Goal: Task Accomplishment & Management: Use online tool/utility

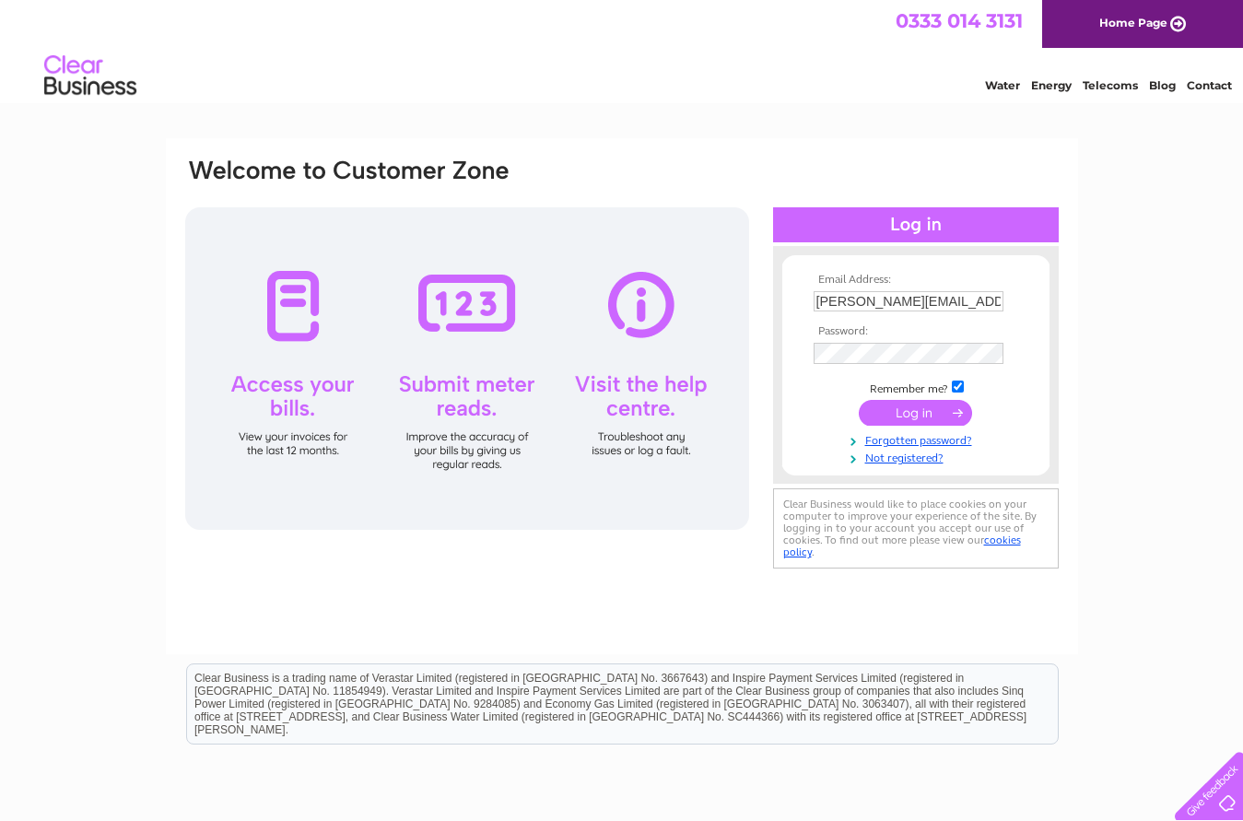
click at [929, 416] on input "submit" at bounding box center [915, 413] width 113 height 26
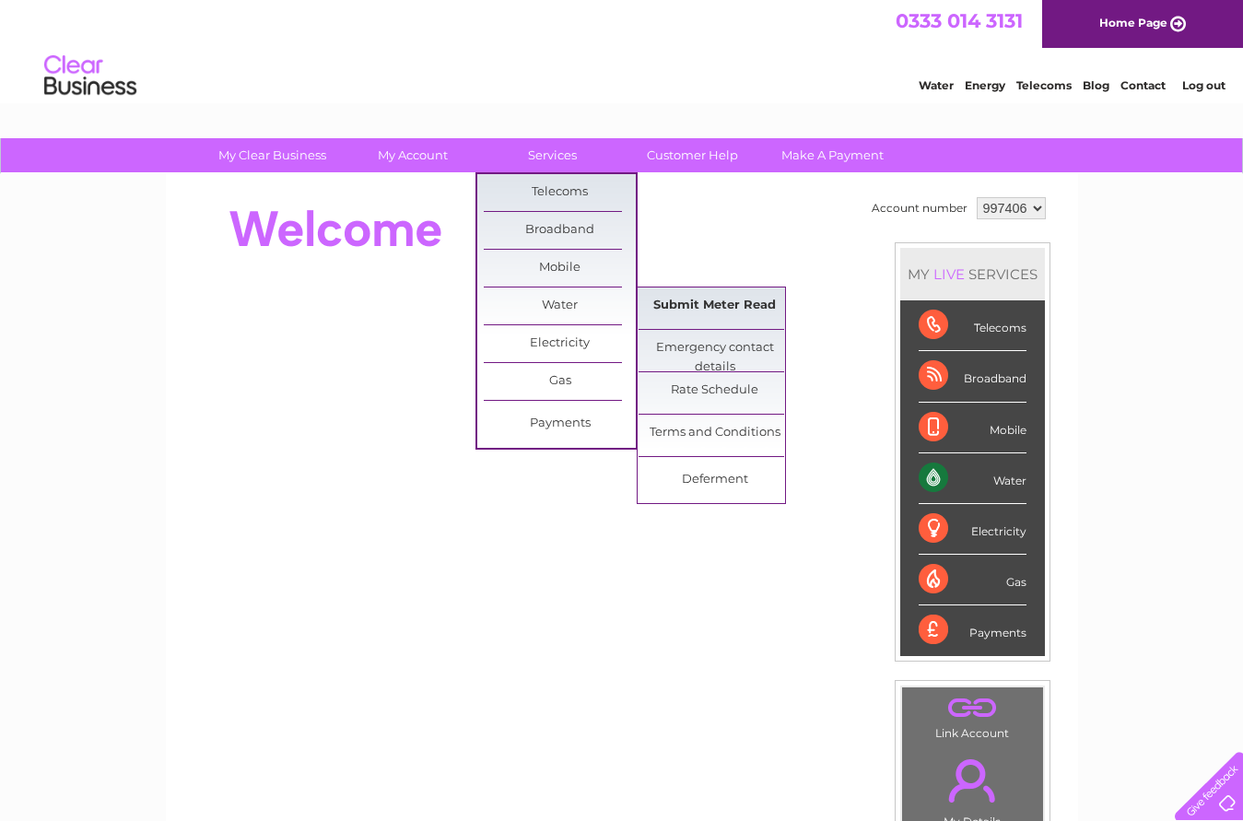
click at [728, 312] on link "Submit Meter Read" at bounding box center [714, 305] width 152 height 37
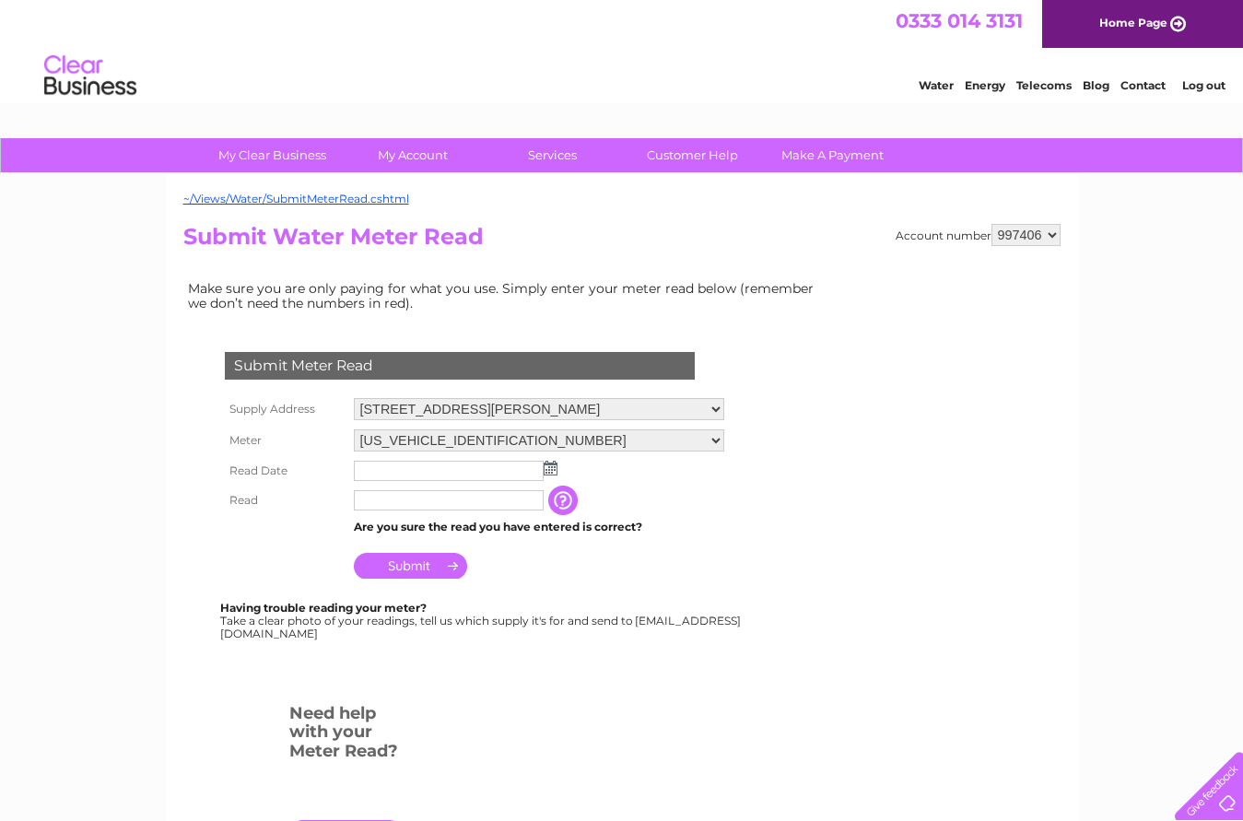
click at [557, 471] on td at bounding box center [539, 470] width 380 height 29
click at [550, 468] on img at bounding box center [551, 468] width 14 height 15
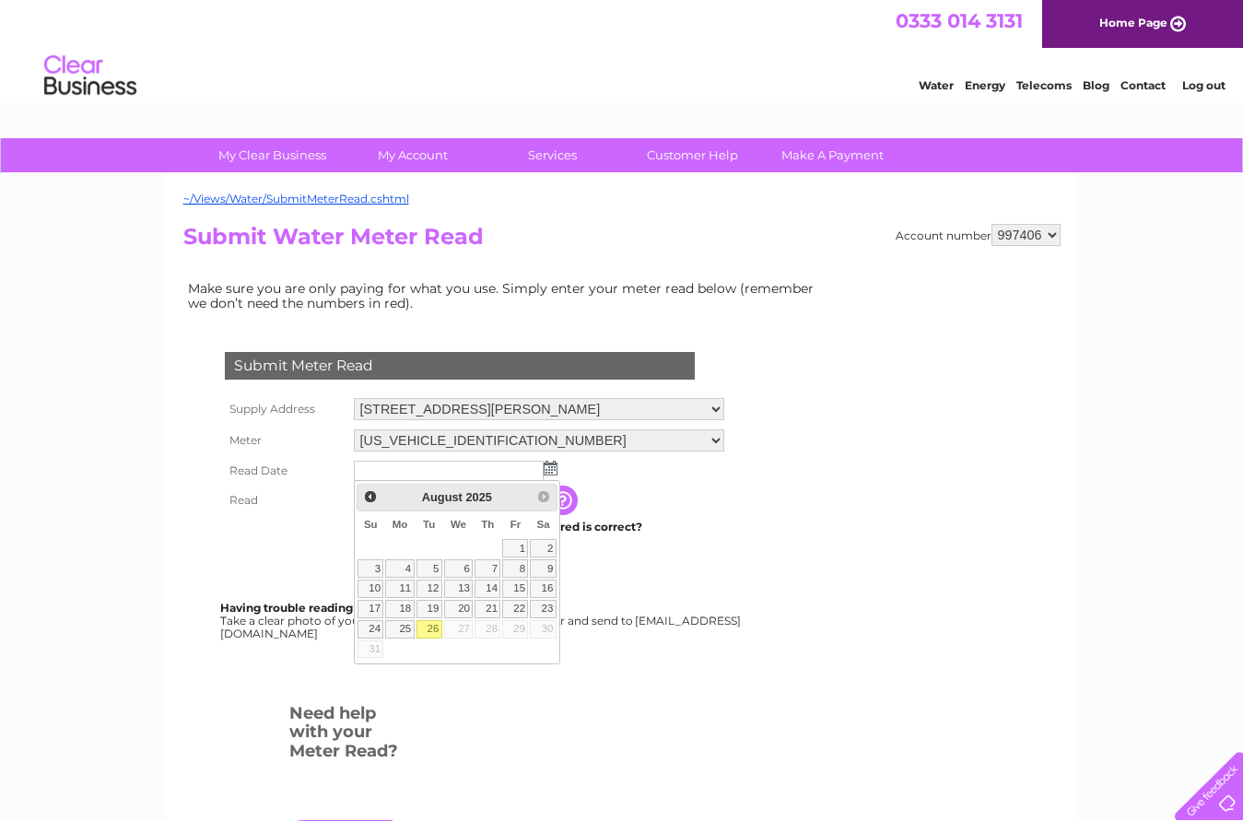
click at [433, 631] on link "26" at bounding box center [429, 629] width 26 height 18
type input "2025/08/26"
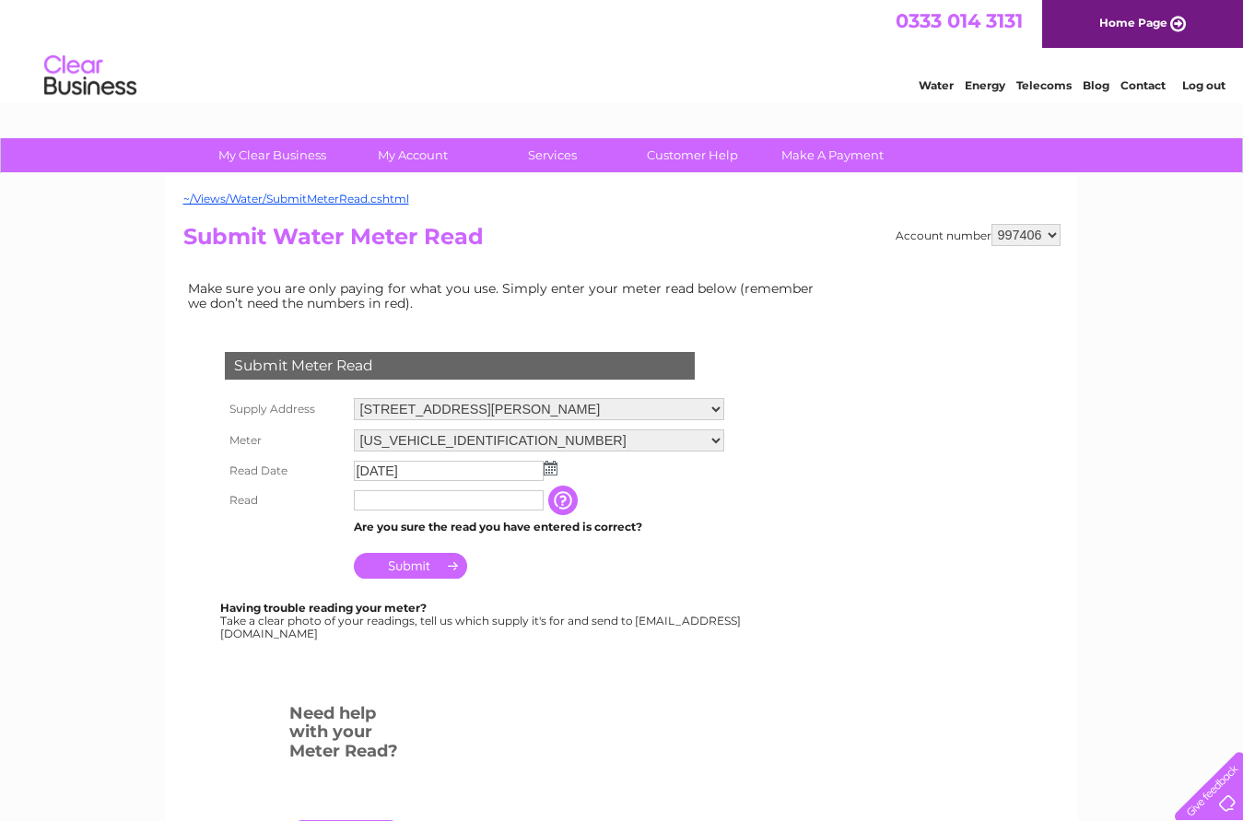
click at [399, 499] on input "text" at bounding box center [449, 500] width 190 height 20
type input "00431"
click at [419, 569] on input "Submit" at bounding box center [410, 568] width 113 height 26
